Goal: Task Accomplishment & Management: Use online tool/utility

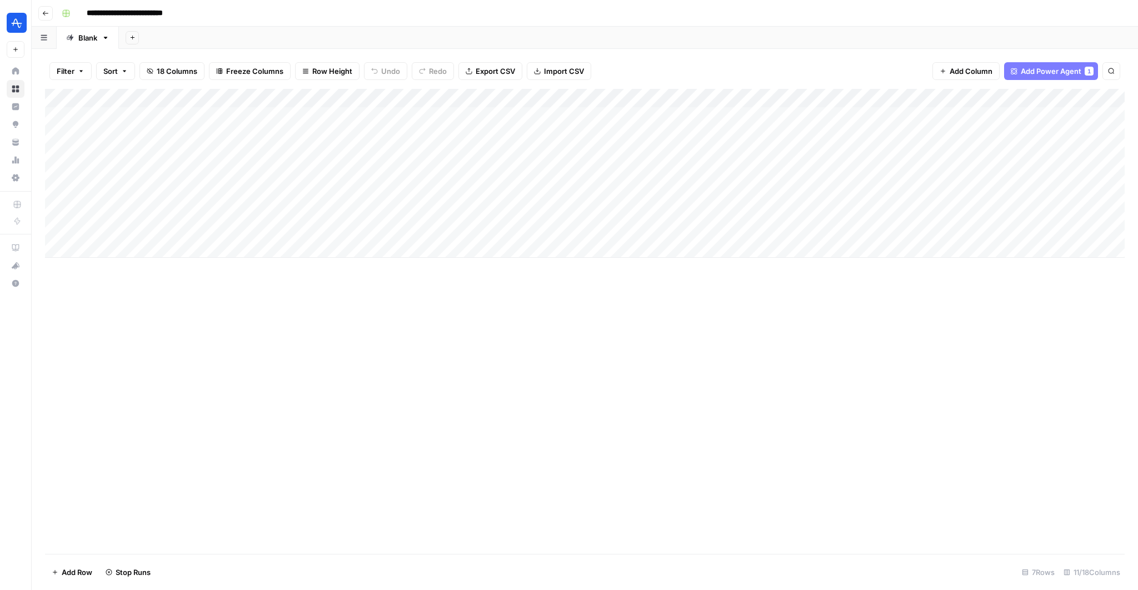
click at [482, 175] on div "Add Column" at bounding box center [585, 173] width 1080 height 169
click at [499, 172] on div "Add Column" at bounding box center [585, 173] width 1080 height 169
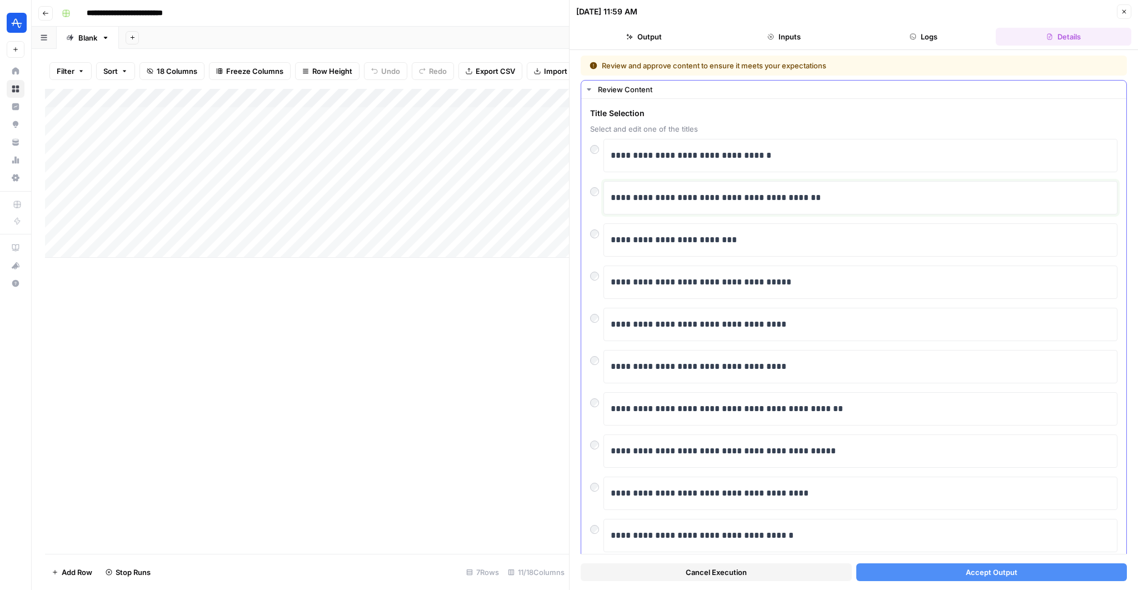
click at [720, 188] on div "**********" at bounding box center [861, 197] width 500 height 23
click at [883, 575] on button "Accept Output" at bounding box center [992, 573] width 271 height 18
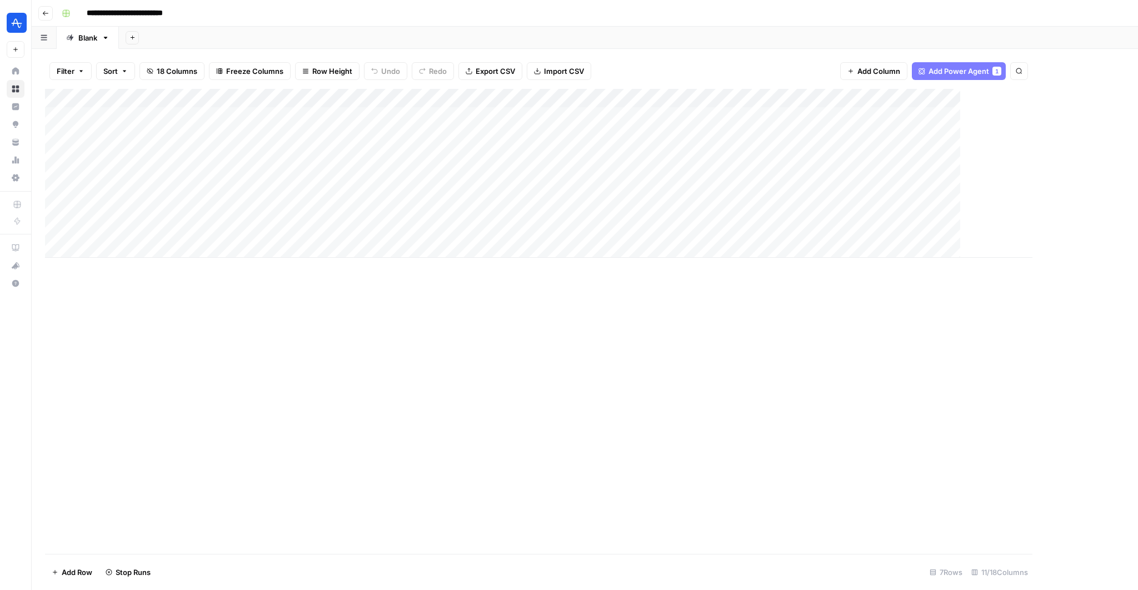
click at [348, 152] on div "Add Column" at bounding box center [539, 173] width 988 height 169
click at [490, 156] on div "Add Column" at bounding box center [585, 173] width 1080 height 169
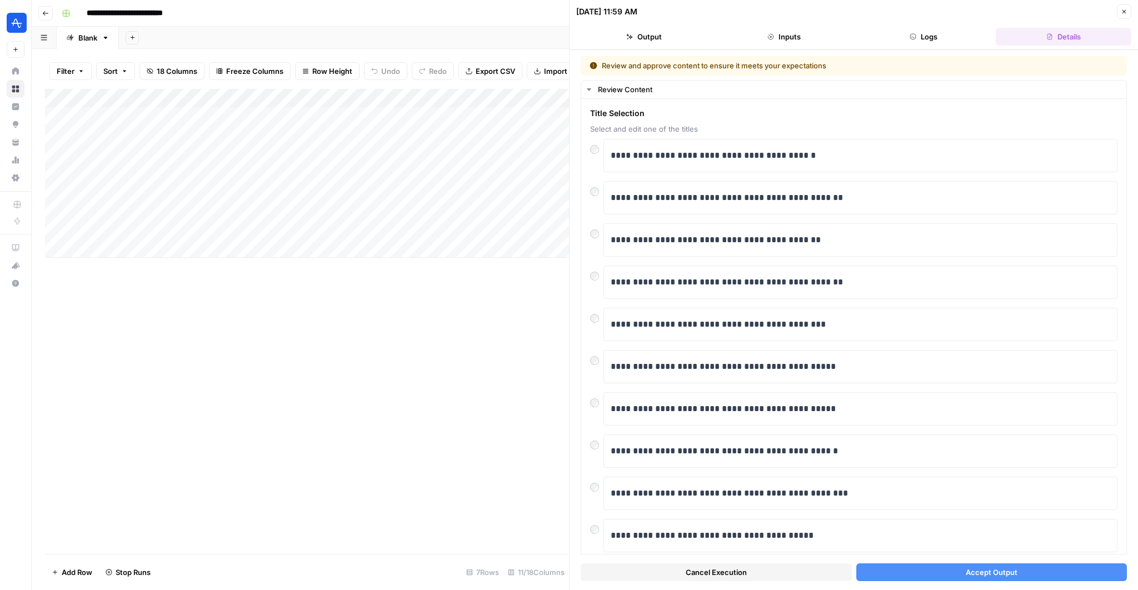
click at [963, 579] on button "Accept Output" at bounding box center [992, 573] width 271 height 18
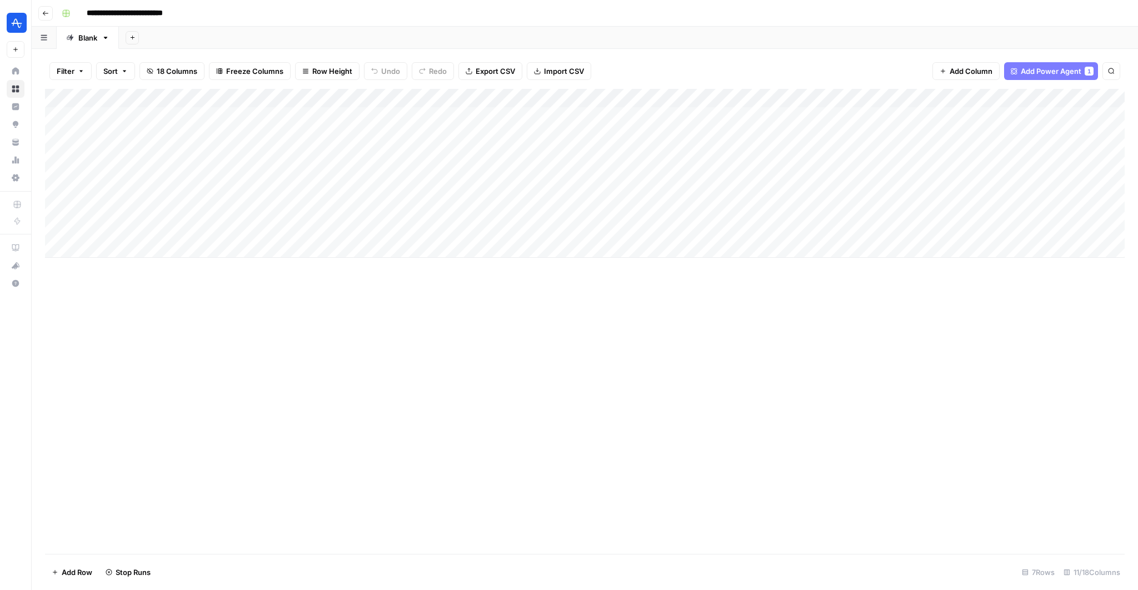
click at [347, 193] on div "Add Column" at bounding box center [585, 173] width 1080 height 169
click at [493, 193] on div "Add Column" at bounding box center [585, 173] width 1080 height 169
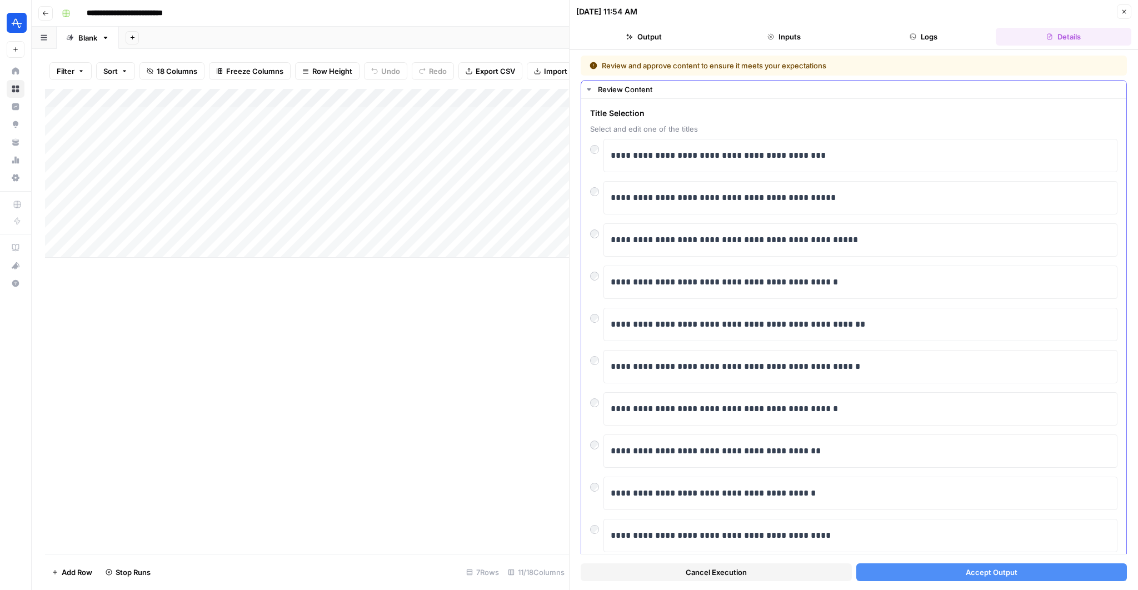
click at [595, 237] on div at bounding box center [596, 231] width 13 height 16
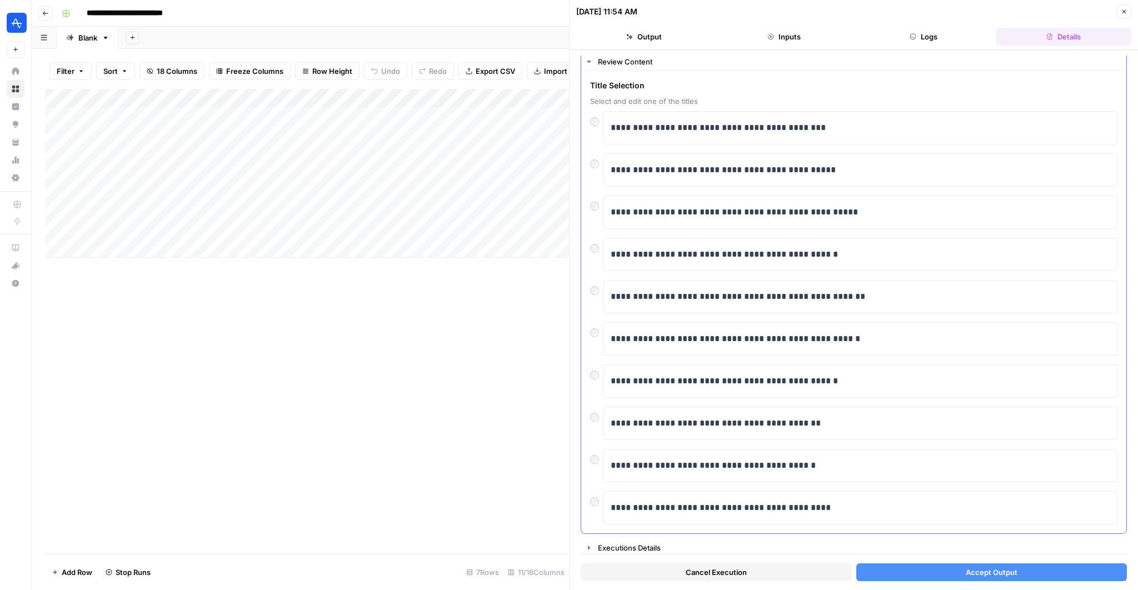
click at [595, 504] on div "**********" at bounding box center [854, 507] width 528 height 33
click at [930, 564] on button "Accept Output" at bounding box center [992, 573] width 271 height 18
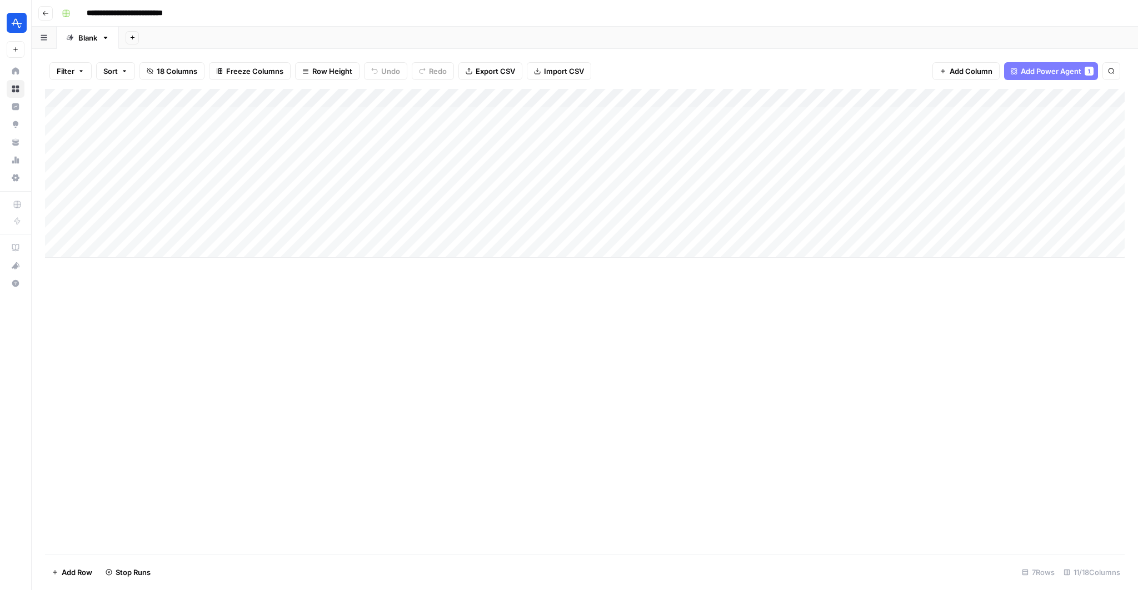
click at [494, 213] on div "Add Column" at bounding box center [585, 173] width 1080 height 169
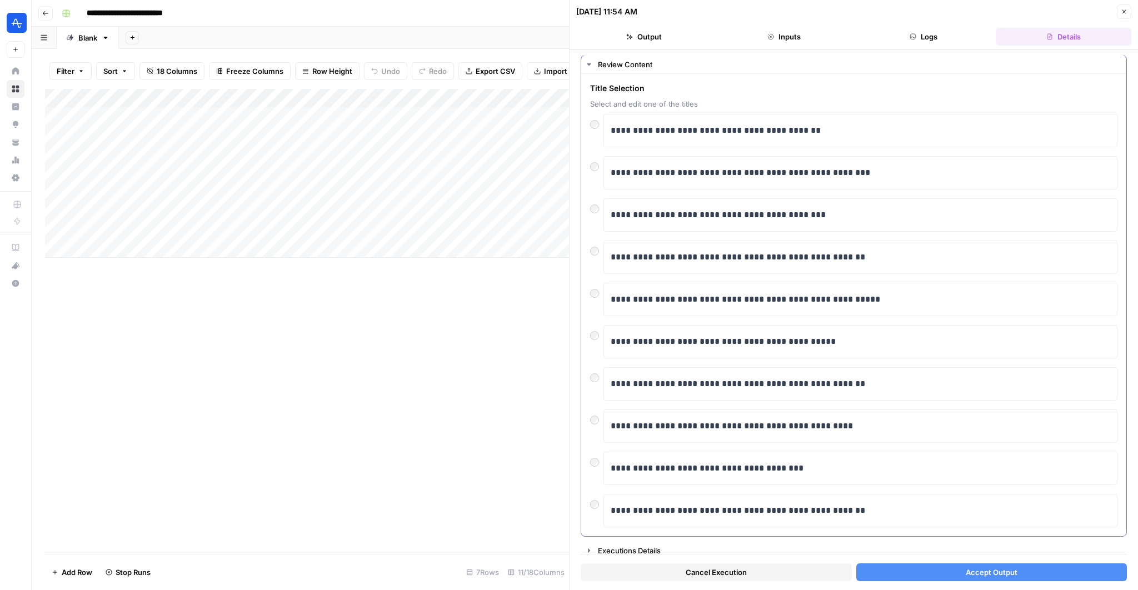
scroll to position [28, 0]
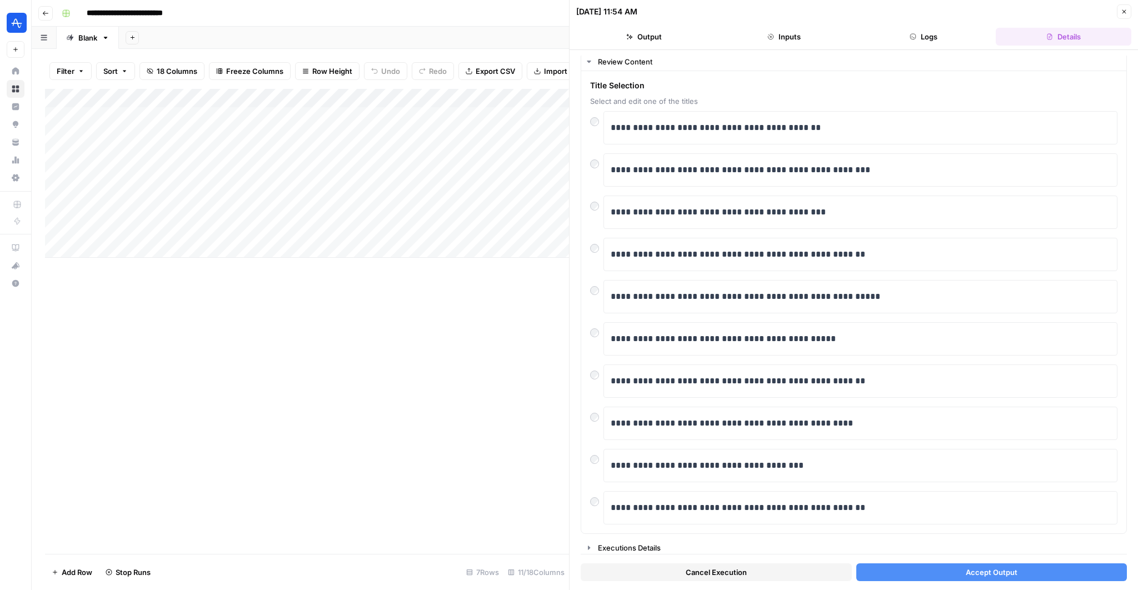
click at [974, 571] on span "Accept Output" at bounding box center [992, 572] width 52 height 11
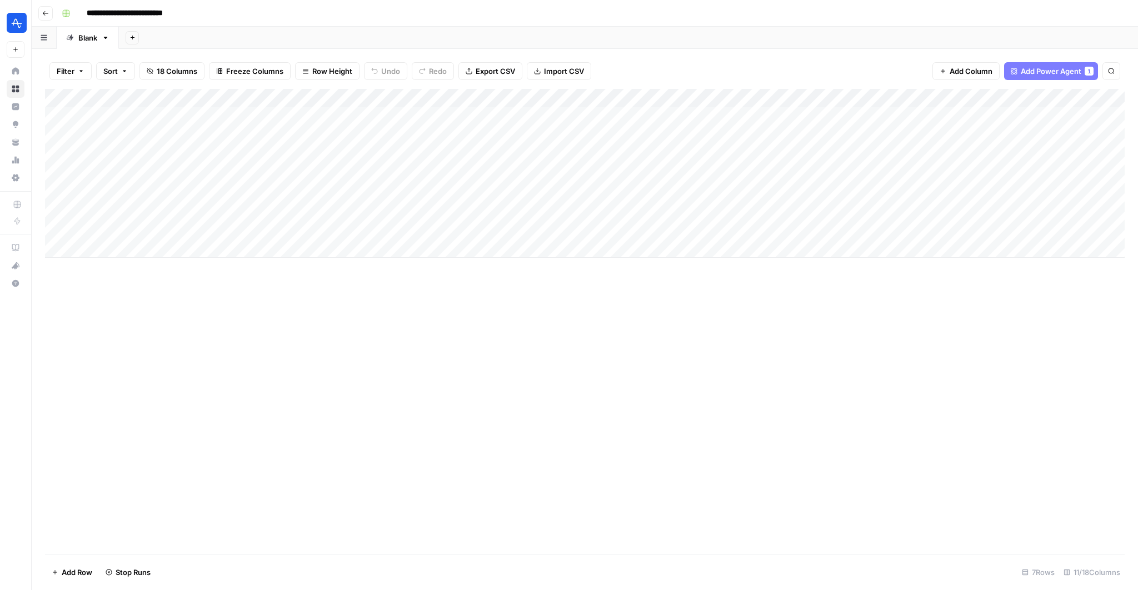
click at [492, 230] on div "Add Column" at bounding box center [585, 173] width 1080 height 169
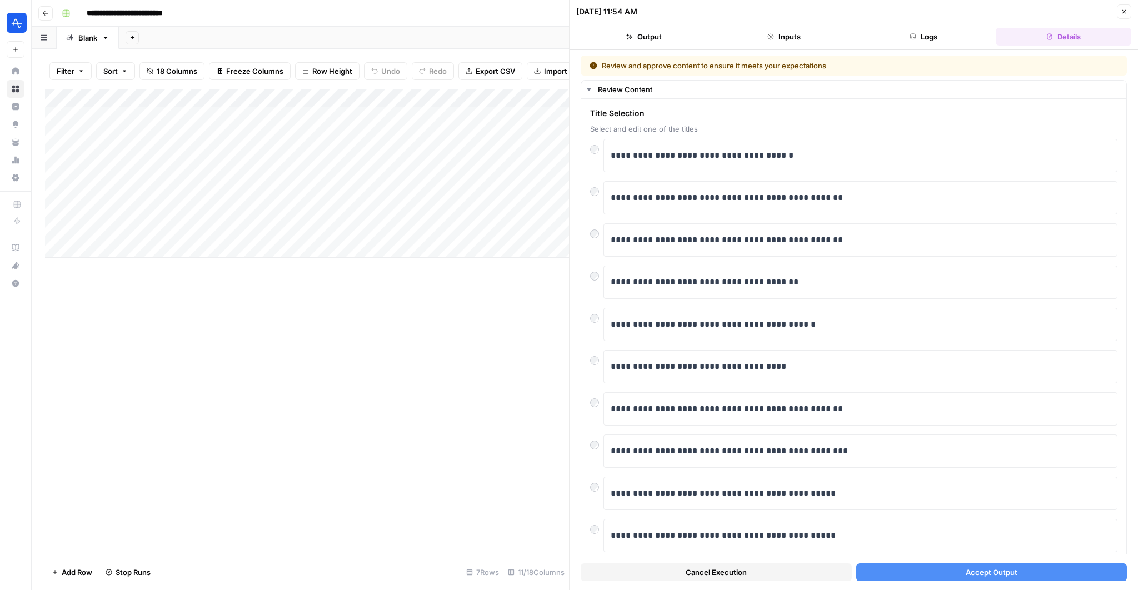
click at [601, 181] on div at bounding box center [596, 189] width 13 height 16
click at [600, 403] on div at bounding box center [596, 400] width 13 height 16
click at [1038, 574] on button "Accept Output" at bounding box center [992, 573] width 271 height 18
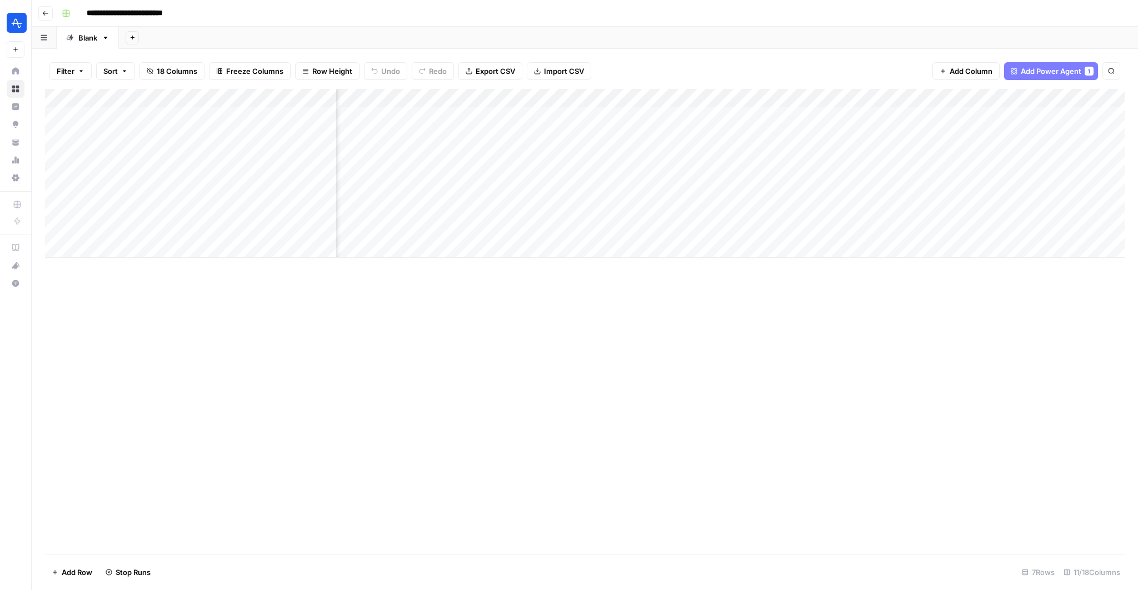
scroll to position [0, 500]
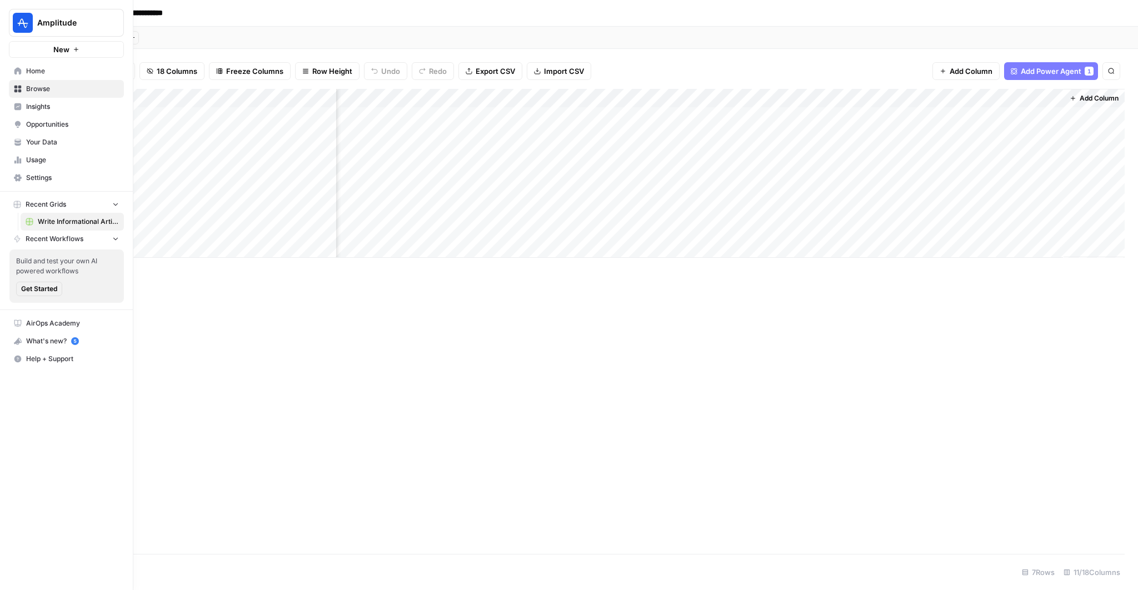
click at [32, 69] on span "Home" at bounding box center [72, 71] width 93 height 10
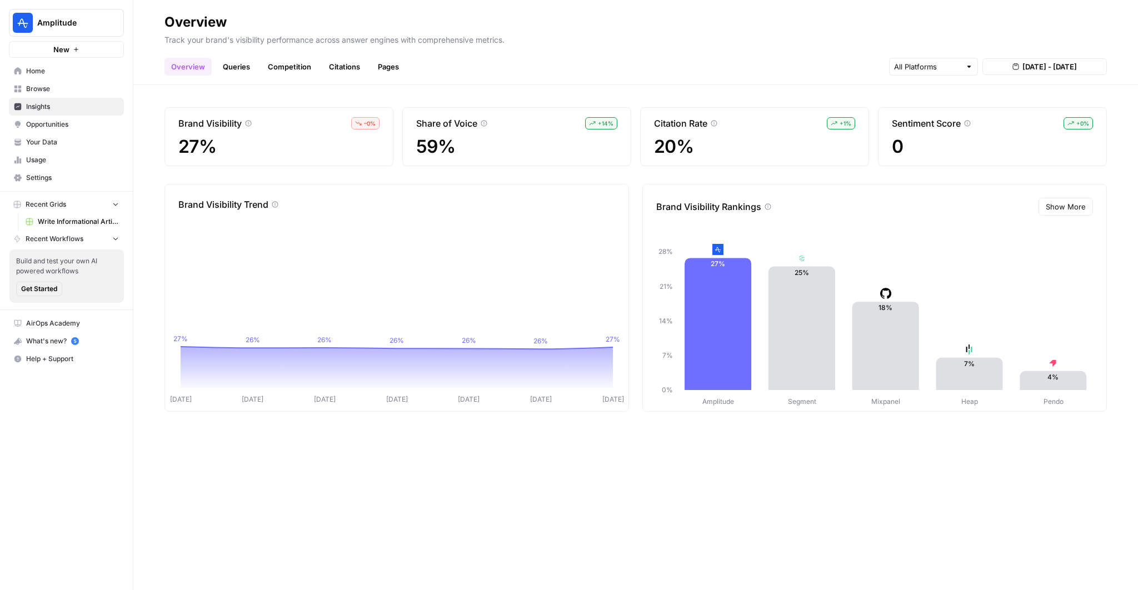
click at [34, 71] on span "Home" at bounding box center [72, 71] width 93 height 10
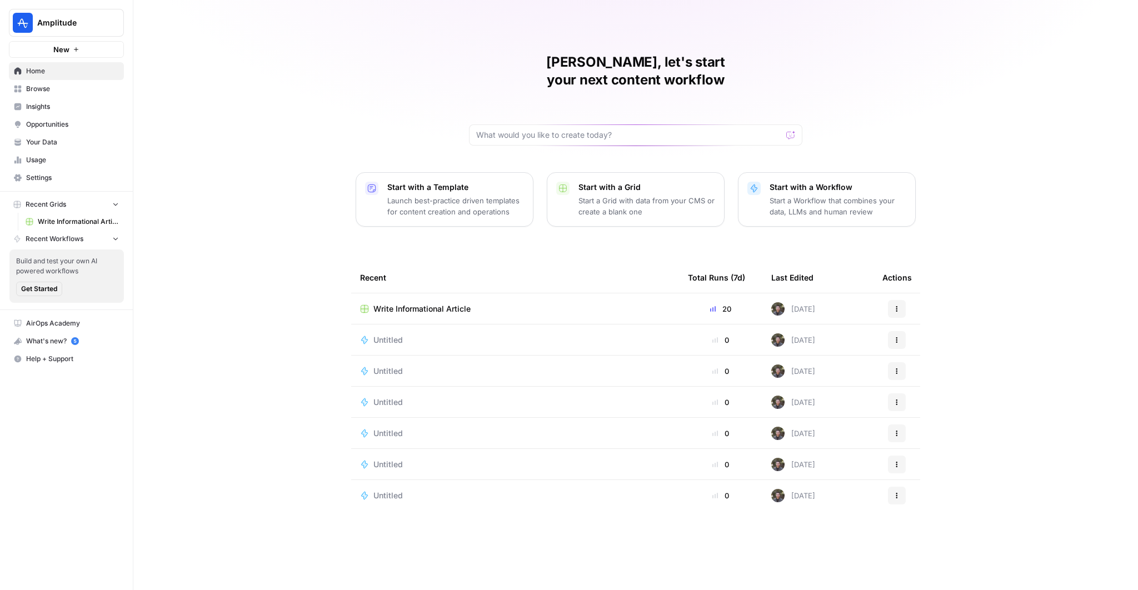
click at [43, 107] on span "Insights" at bounding box center [72, 107] width 93 height 10
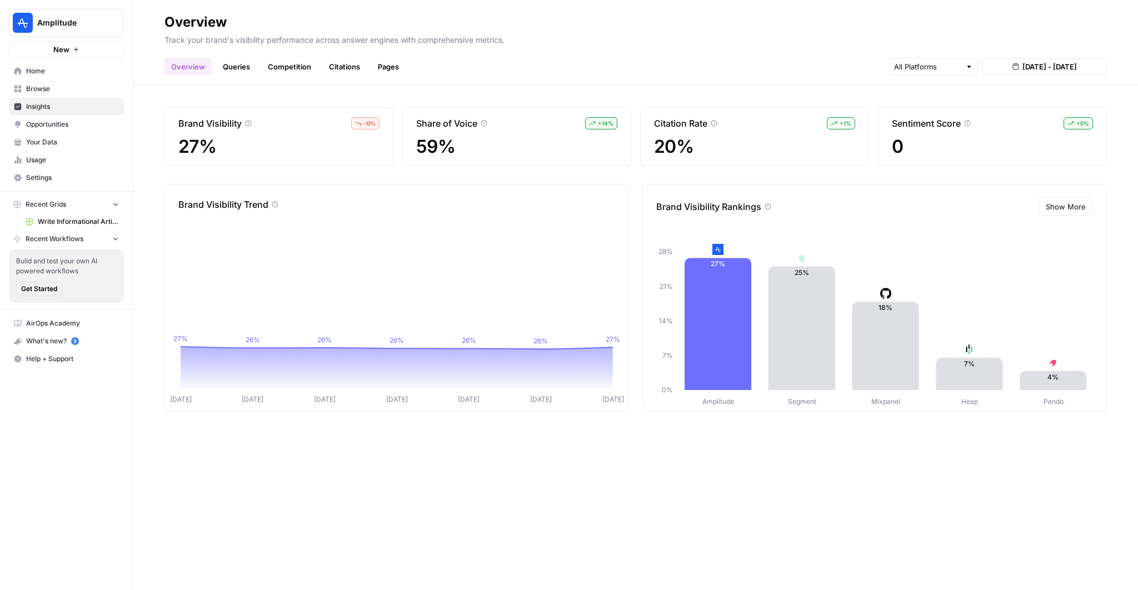
click at [244, 82] on header "Overview Track your brand's visibility performance across answer engines with c…" at bounding box center [635, 42] width 1005 height 85
click at [244, 71] on link "Queries" at bounding box center [236, 67] width 41 height 18
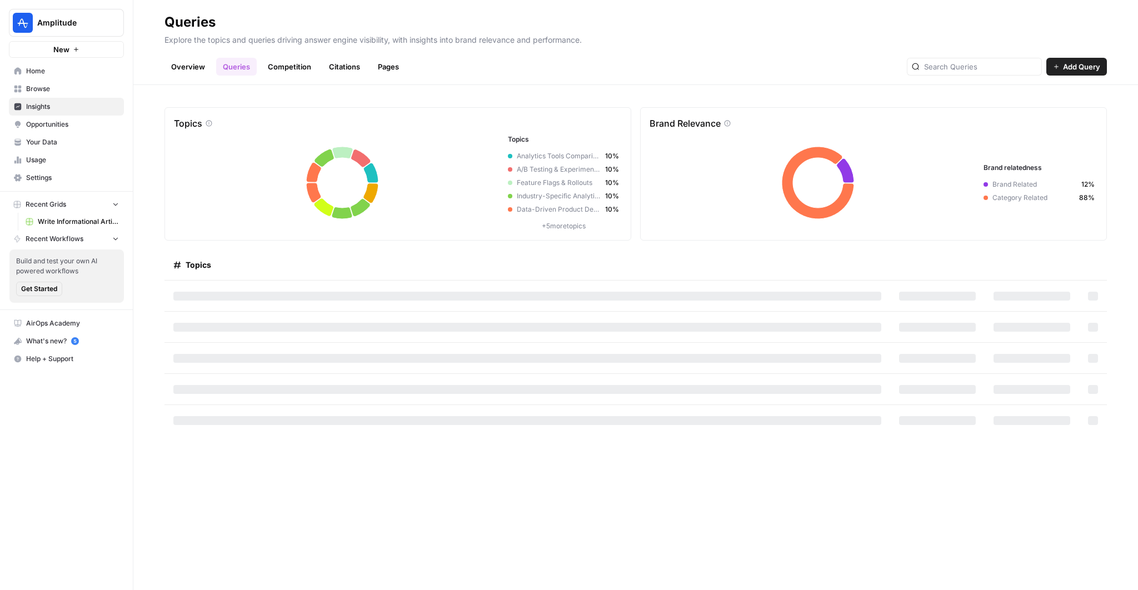
click at [49, 128] on span "Opportunities" at bounding box center [72, 125] width 93 height 10
